Goal: Information Seeking & Learning: Learn about a topic

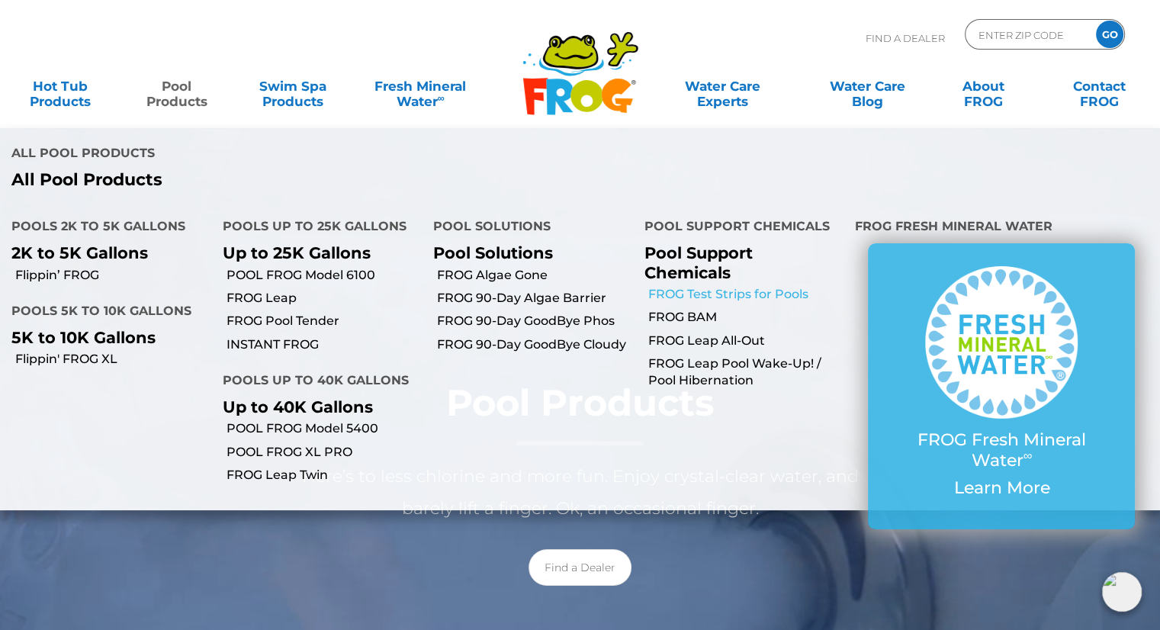
click at [709, 286] on link "FROG Test Strips for Pools" at bounding box center [746, 294] width 196 height 17
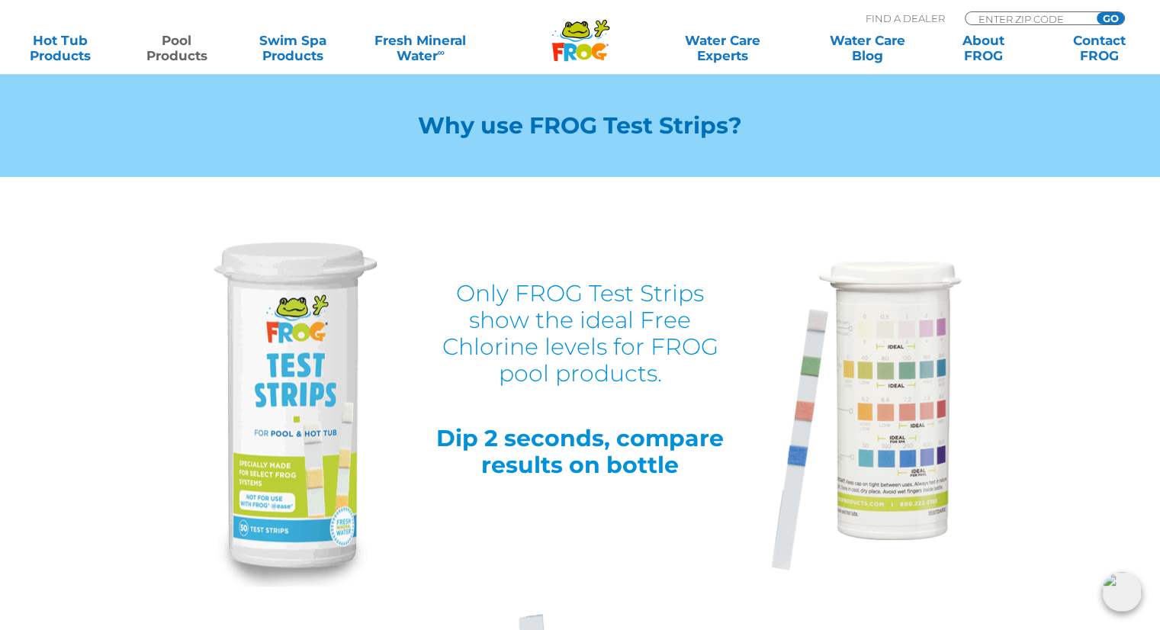
scroll to position [1449, 0]
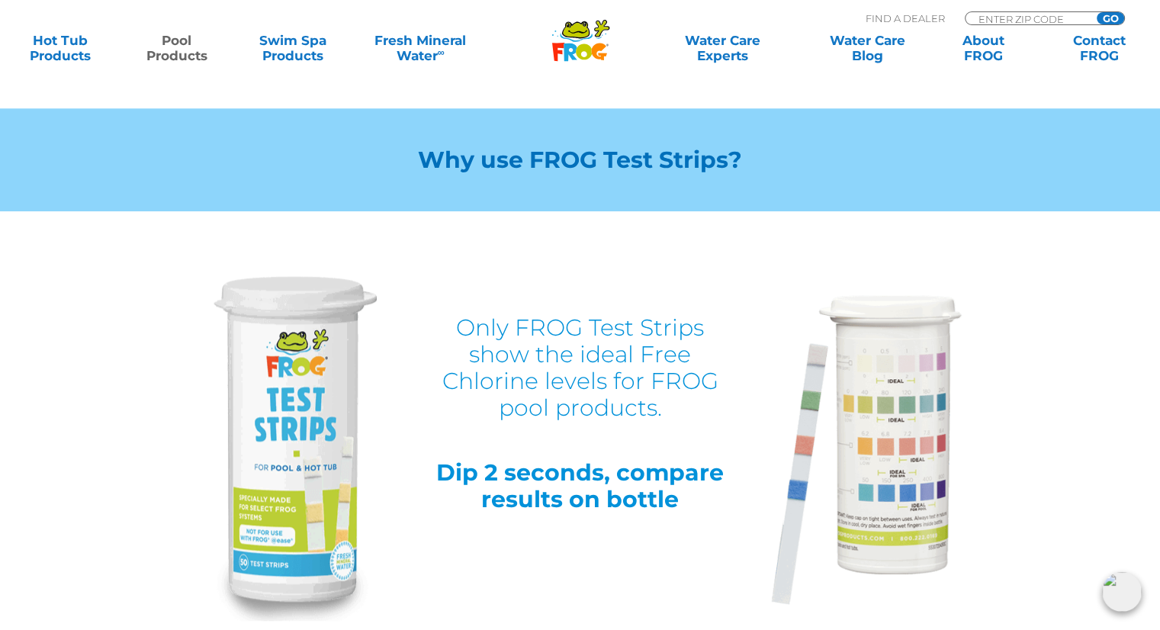
click at [308, 418] on img at bounding box center [294, 448] width 166 height 345
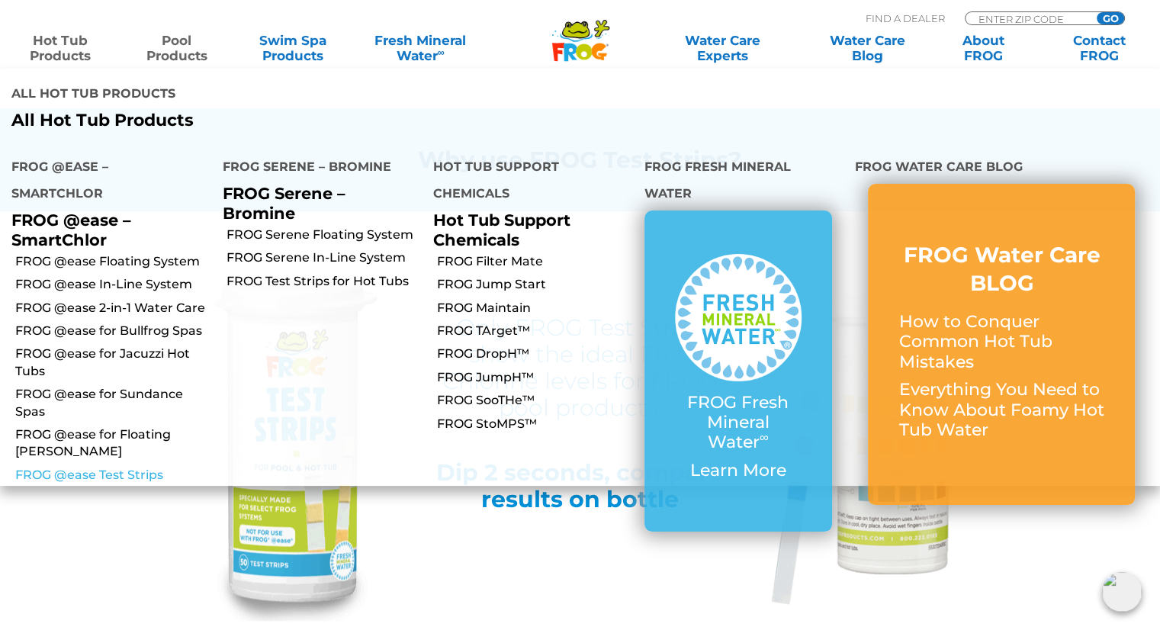
click at [110, 467] on link "FROG @ease Test Strips" at bounding box center [113, 475] width 196 height 17
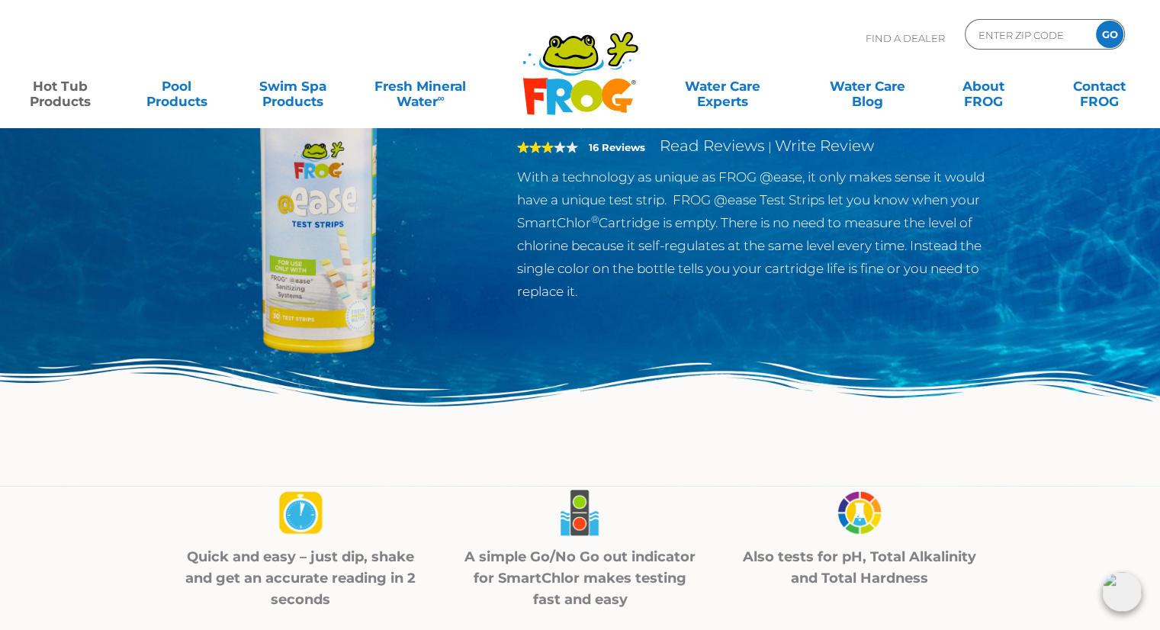
scroll to position [76, 0]
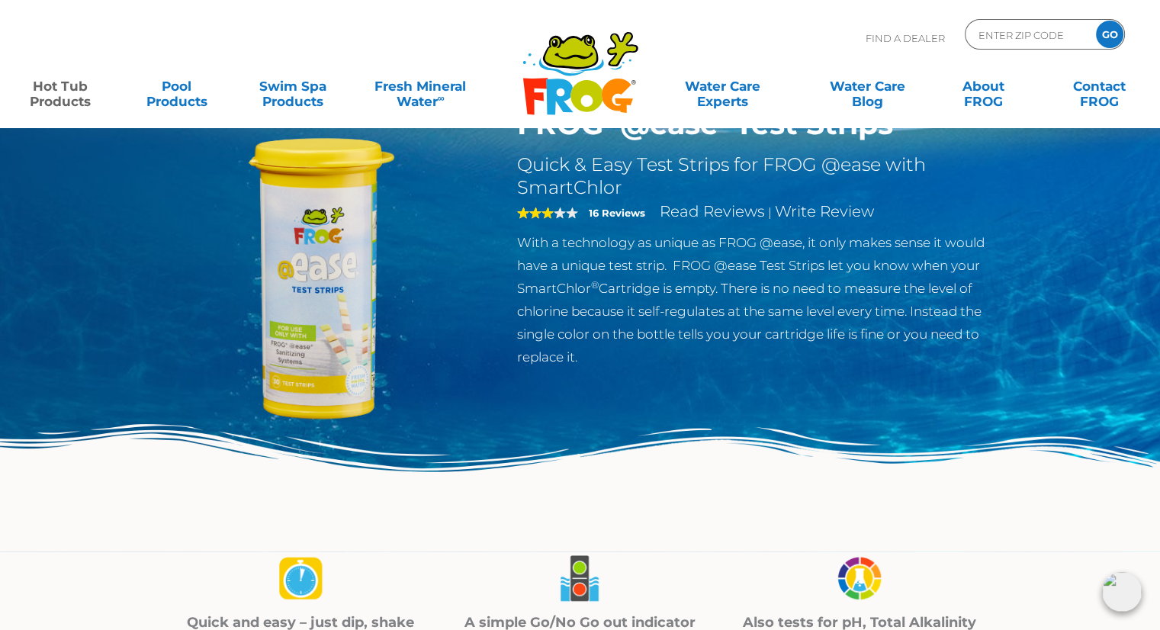
click at [323, 266] on img at bounding box center [320, 281] width 349 height 349
